Goal: Task Accomplishment & Management: Use online tool/utility

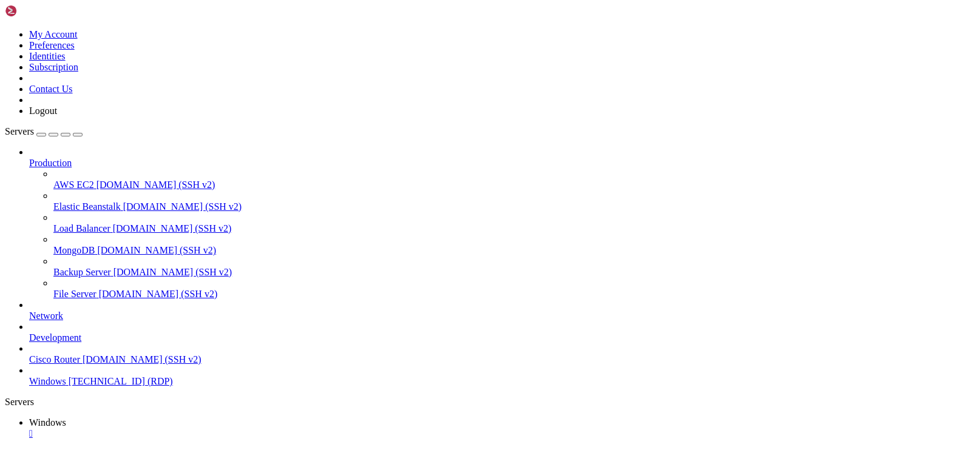
drag, startPoint x: 74, startPoint y: 541, endPoint x: 852, endPoint y: 556, distance: 777.7
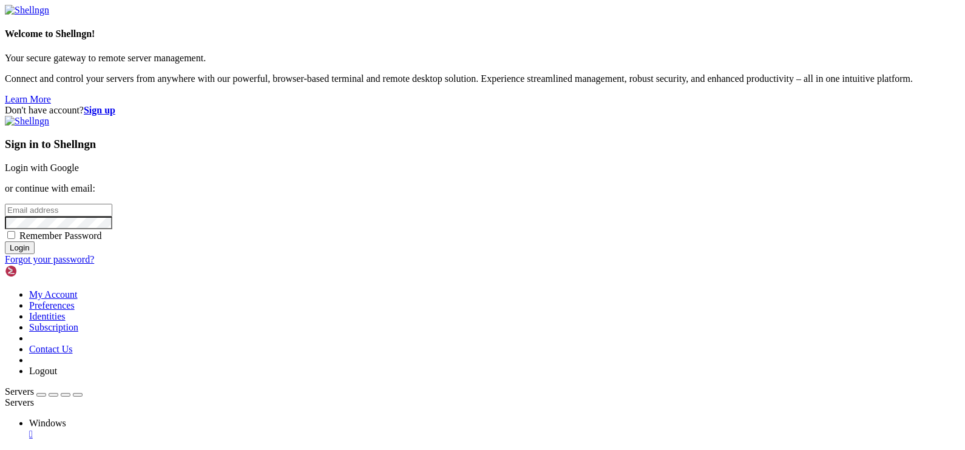
type input "[EMAIL_ADDRESS][DOMAIN_NAME]"
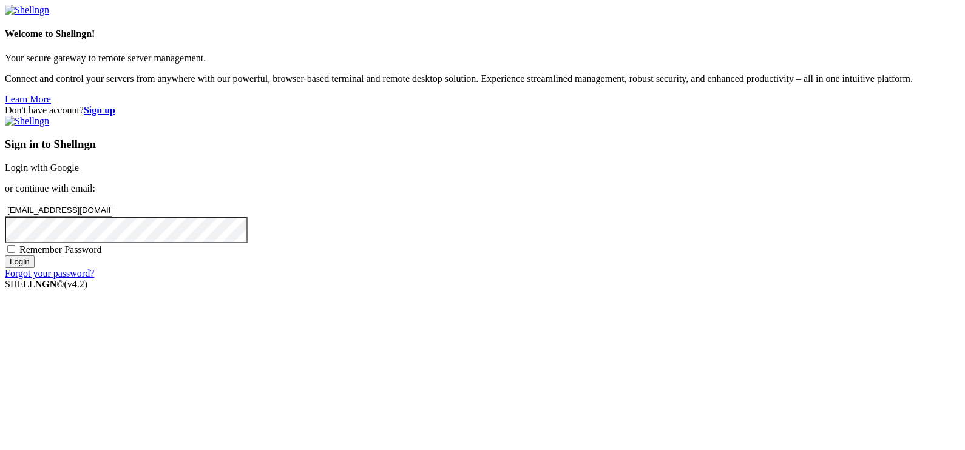
click at [35, 268] on input "Login" at bounding box center [20, 262] width 30 height 13
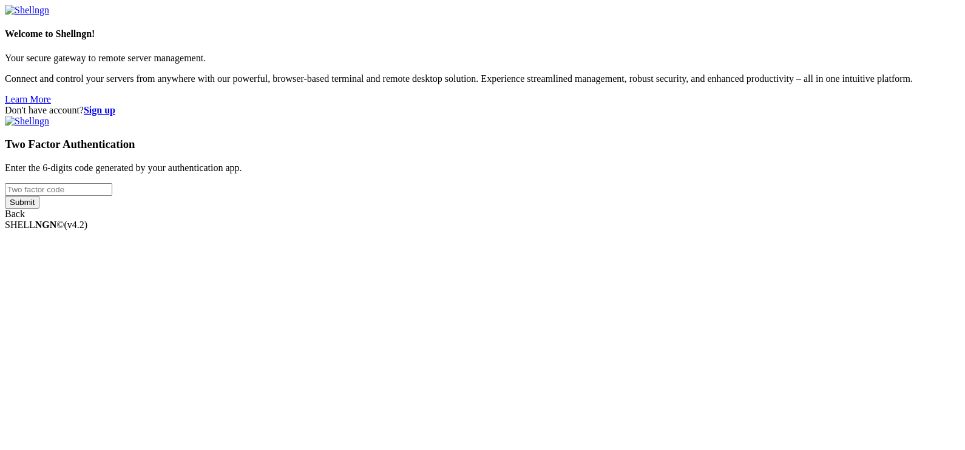
click at [112, 196] on input "number" at bounding box center [58, 189] width 107 height 13
type input "867182"
click at [5, 196] on input "Submit" at bounding box center [22, 202] width 35 height 13
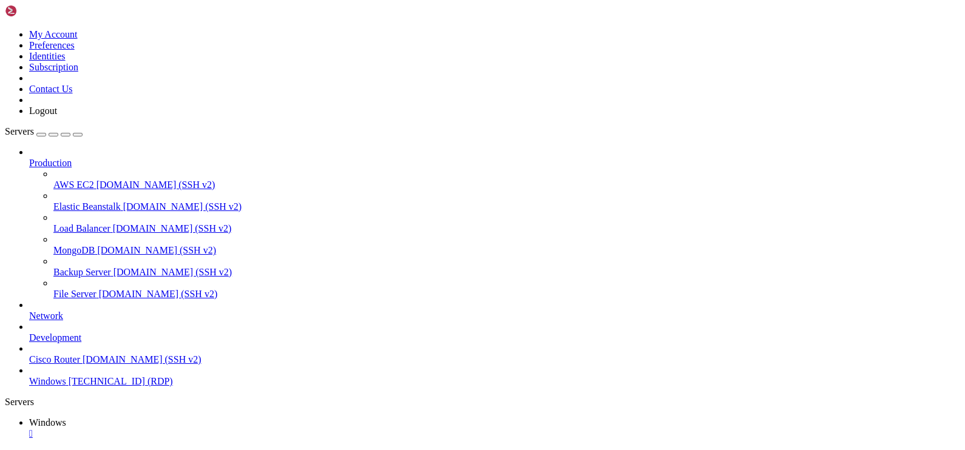
click at [83, 133] on button "button" at bounding box center [78, 135] width 10 height 4
drag, startPoint x: 637, startPoint y: 861, endPoint x: 430, endPoint y: 890, distance: 209.0
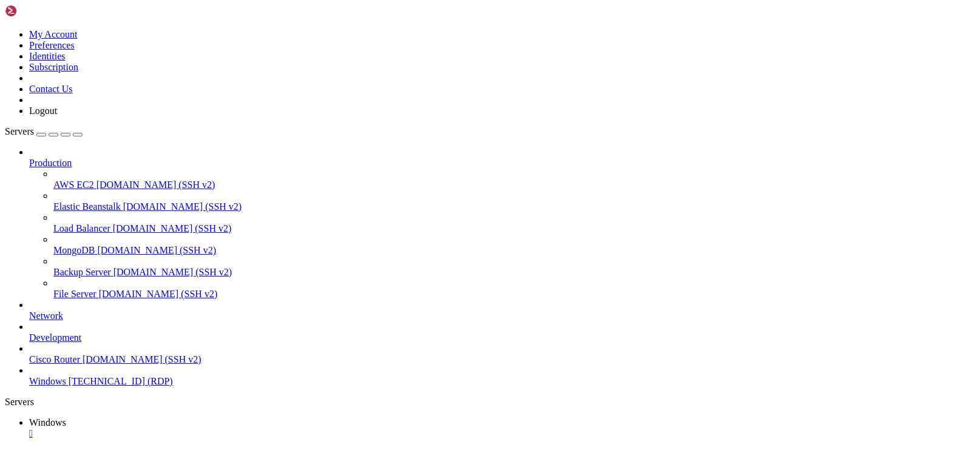
drag, startPoint x: 94, startPoint y: 543, endPoint x: 908, endPoint y: 582, distance: 814.9
